Goal: Find specific page/section: Find specific page/section

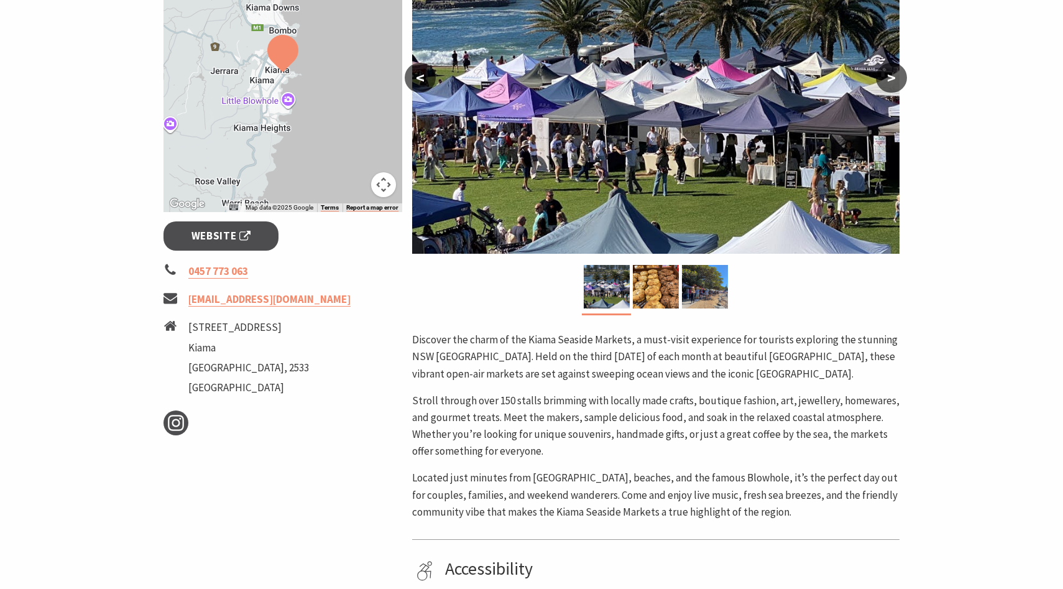
scroll to position [302, 0]
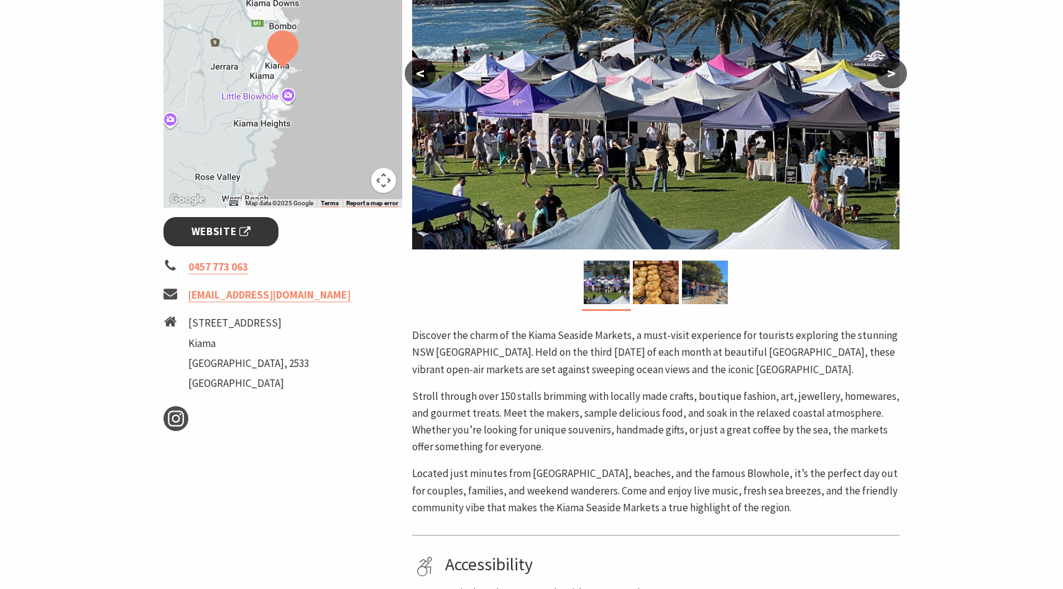
click at [244, 227] on span "Website" at bounding box center [221, 231] width 60 height 17
click at [662, 285] on img at bounding box center [656, 282] width 46 height 44
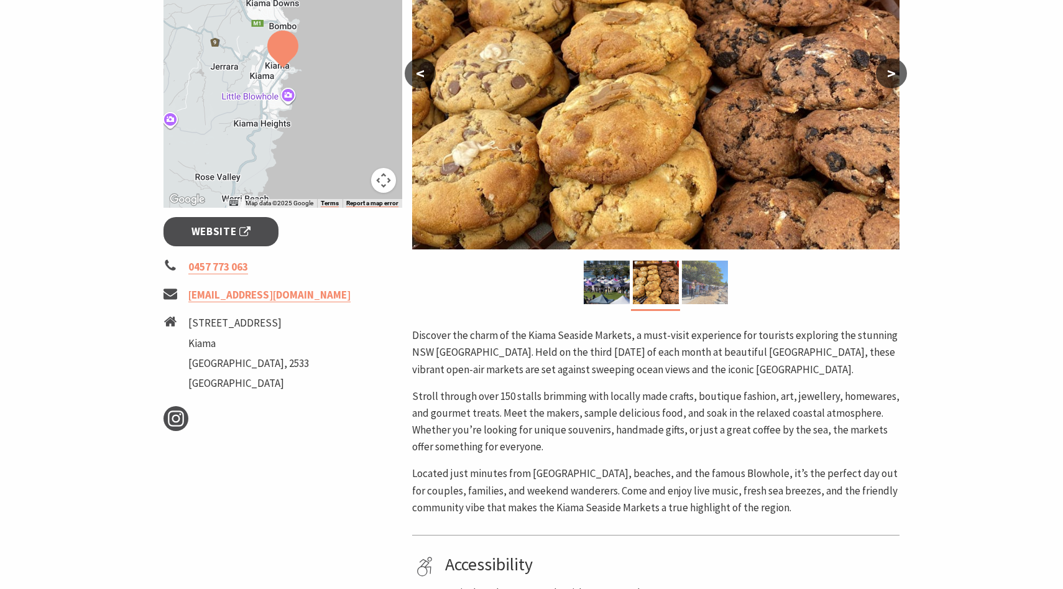
click at [691, 291] on img at bounding box center [705, 282] width 46 height 44
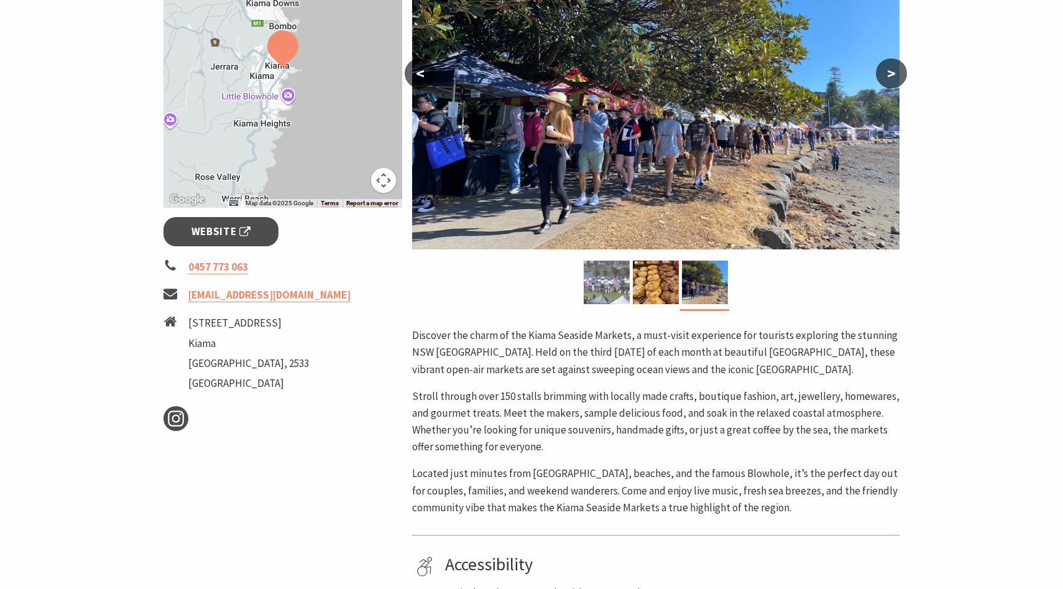
click at [597, 295] on img at bounding box center [607, 282] width 46 height 44
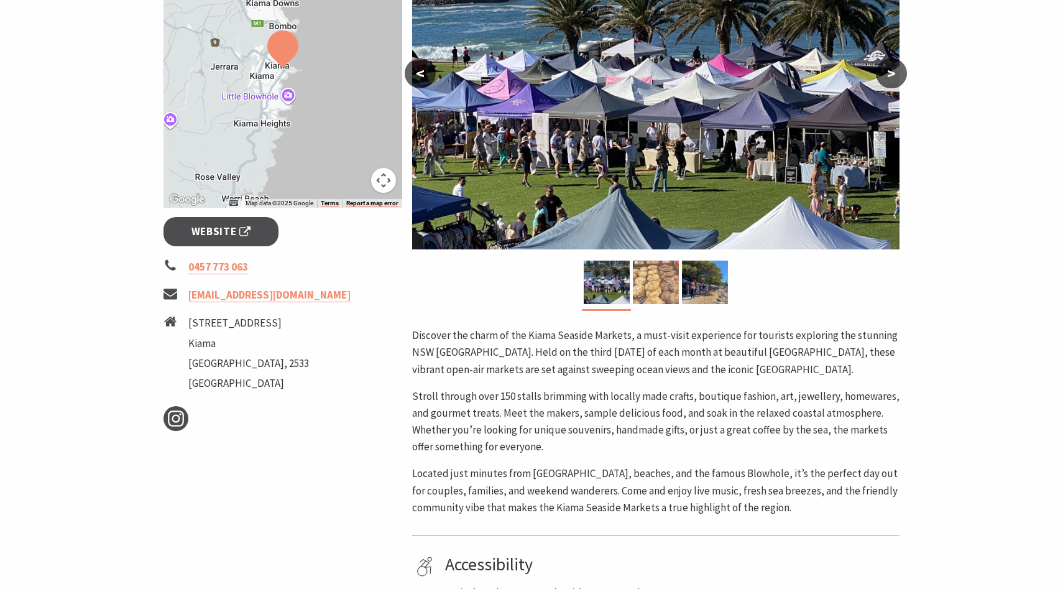
click at [639, 288] on img at bounding box center [656, 282] width 46 height 44
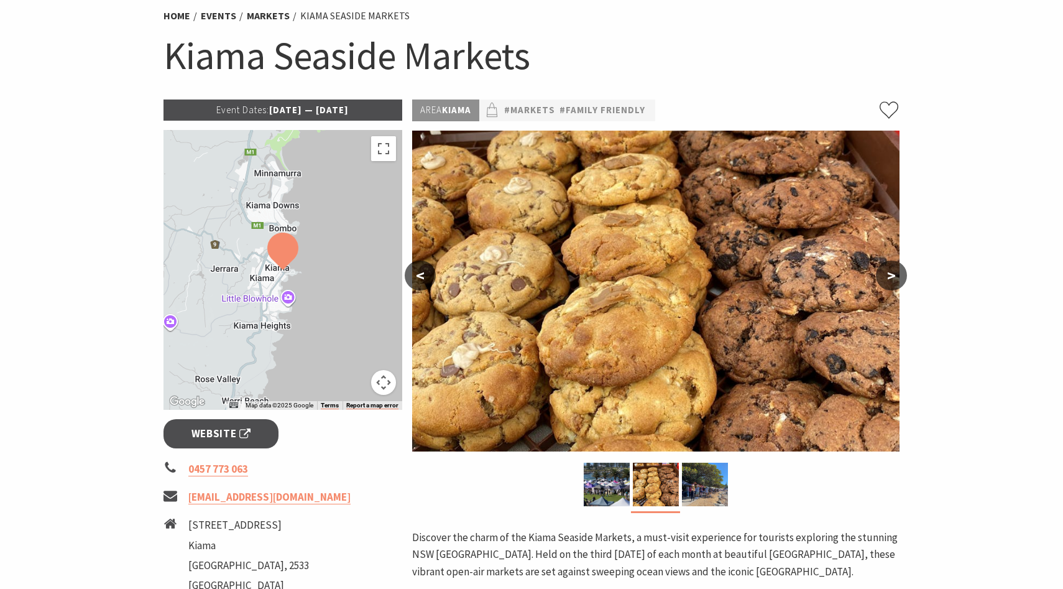
scroll to position [104, 0]
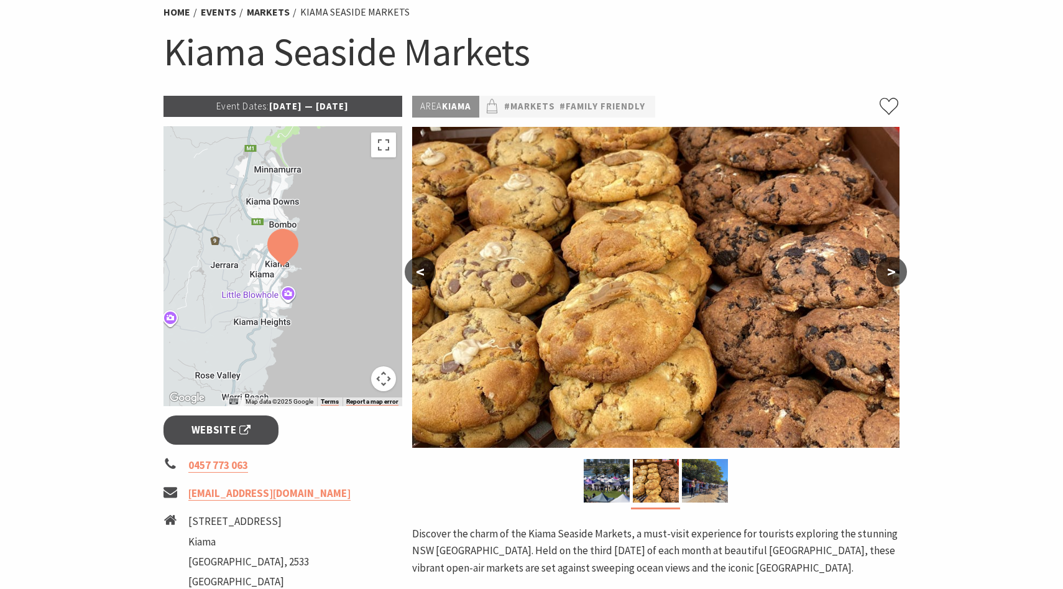
click at [640, 233] on img at bounding box center [655, 287] width 487 height 321
click at [607, 479] on img at bounding box center [607, 481] width 46 height 44
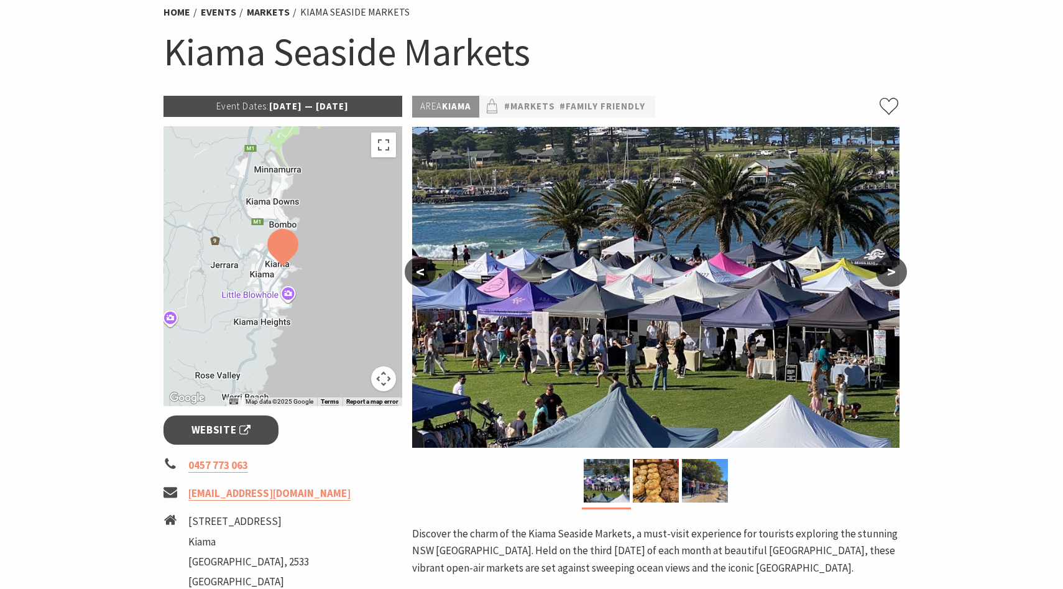
click at [472, 303] on img at bounding box center [655, 287] width 487 height 321
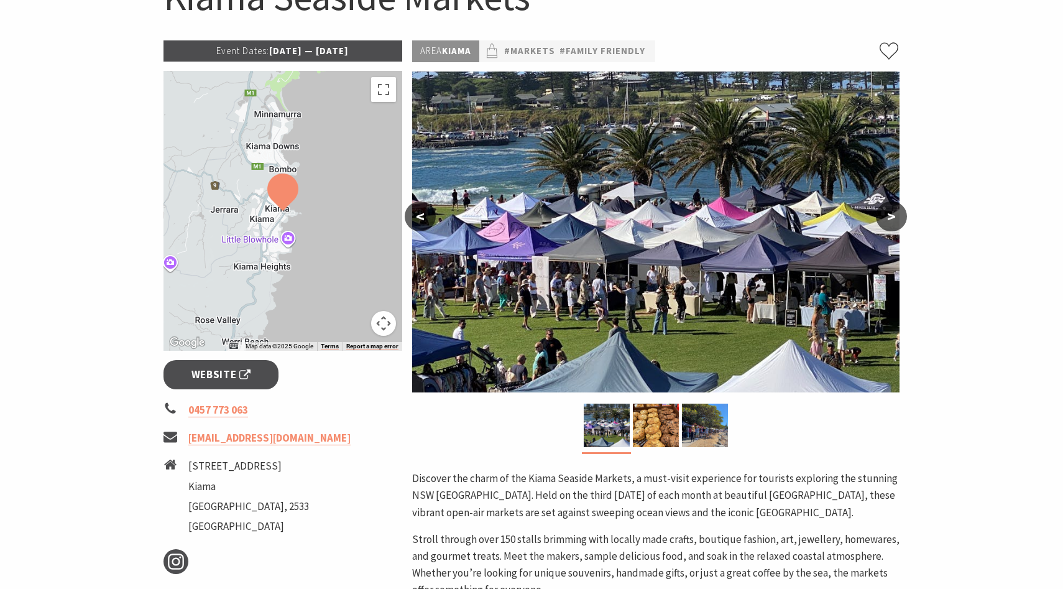
scroll to position [157, 0]
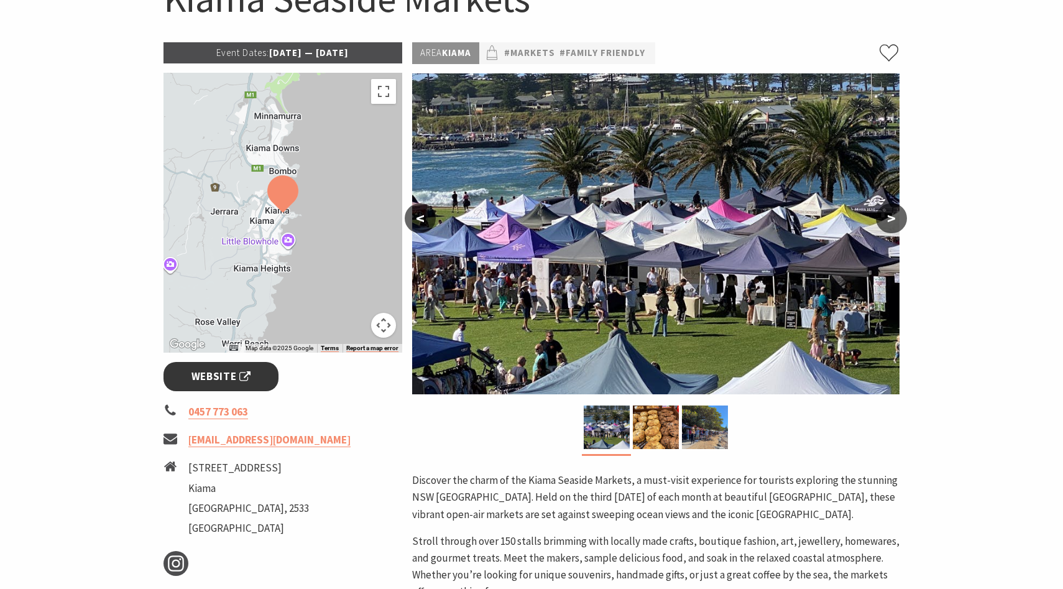
click at [213, 379] on span "Website" at bounding box center [221, 376] width 60 height 17
